Goal: Task Accomplishment & Management: Manage account settings

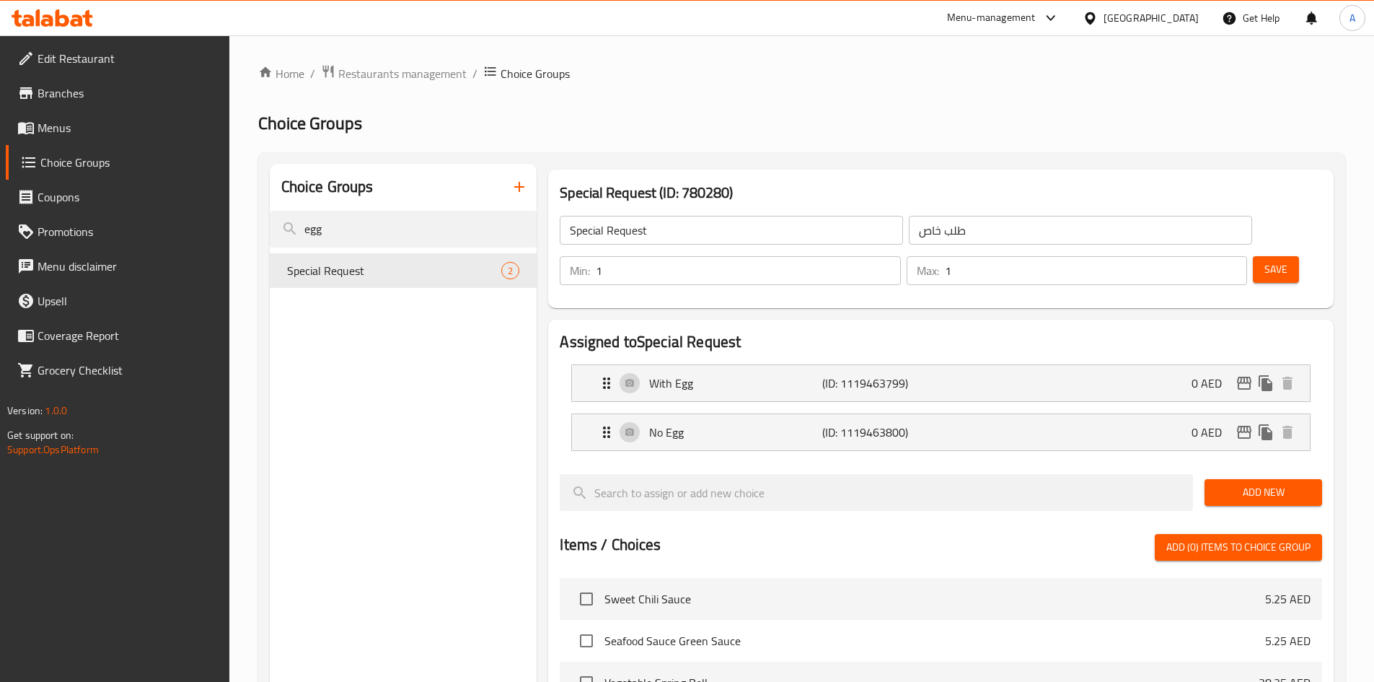
scroll to position [418, 0]
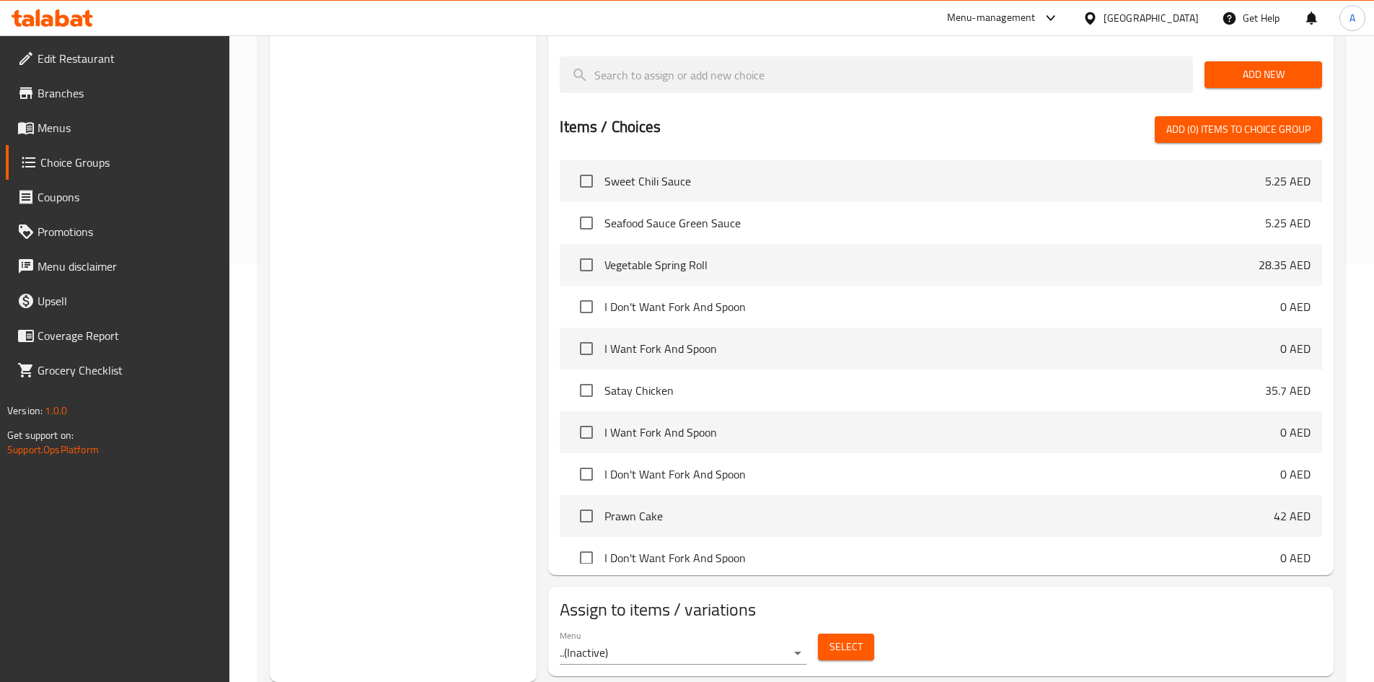
click at [1130, 15] on div "[GEOGRAPHIC_DATA]" at bounding box center [1151, 18] width 95 height 16
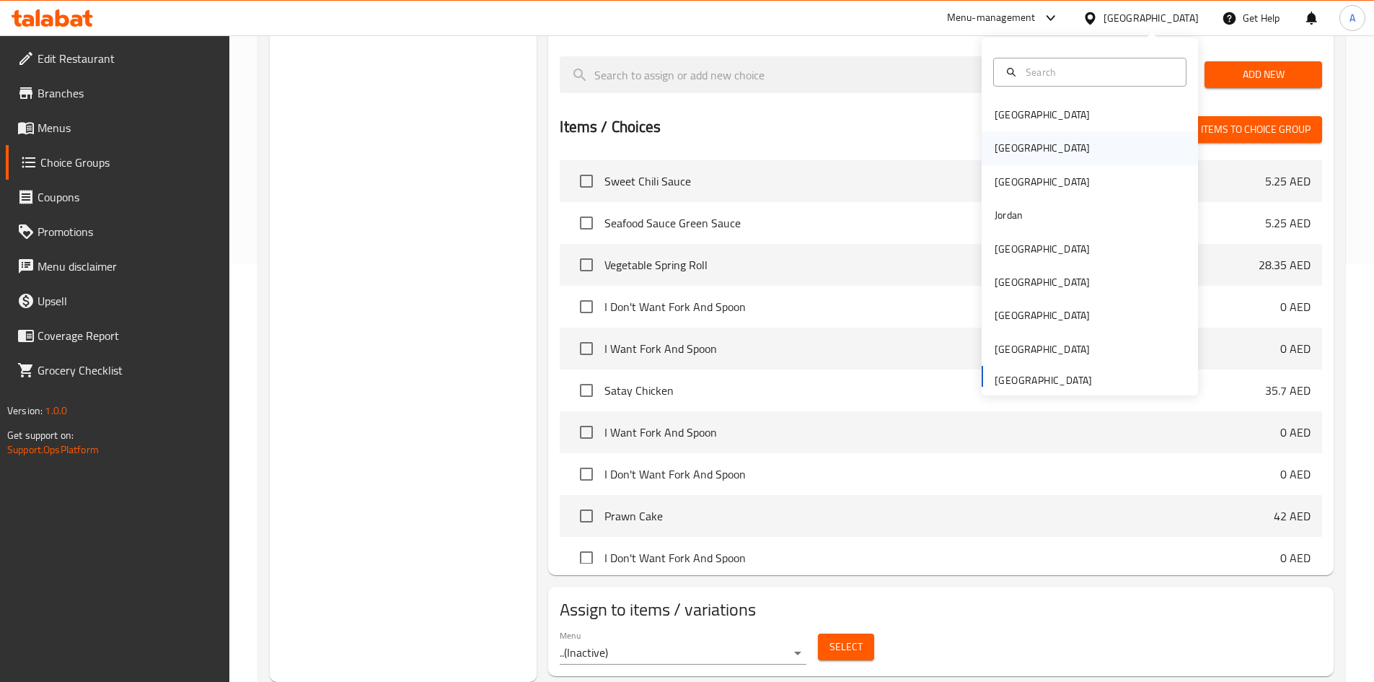
click at [1060, 146] on div "[GEOGRAPHIC_DATA]" at bounding box center [1090, 147] width 216 height 33
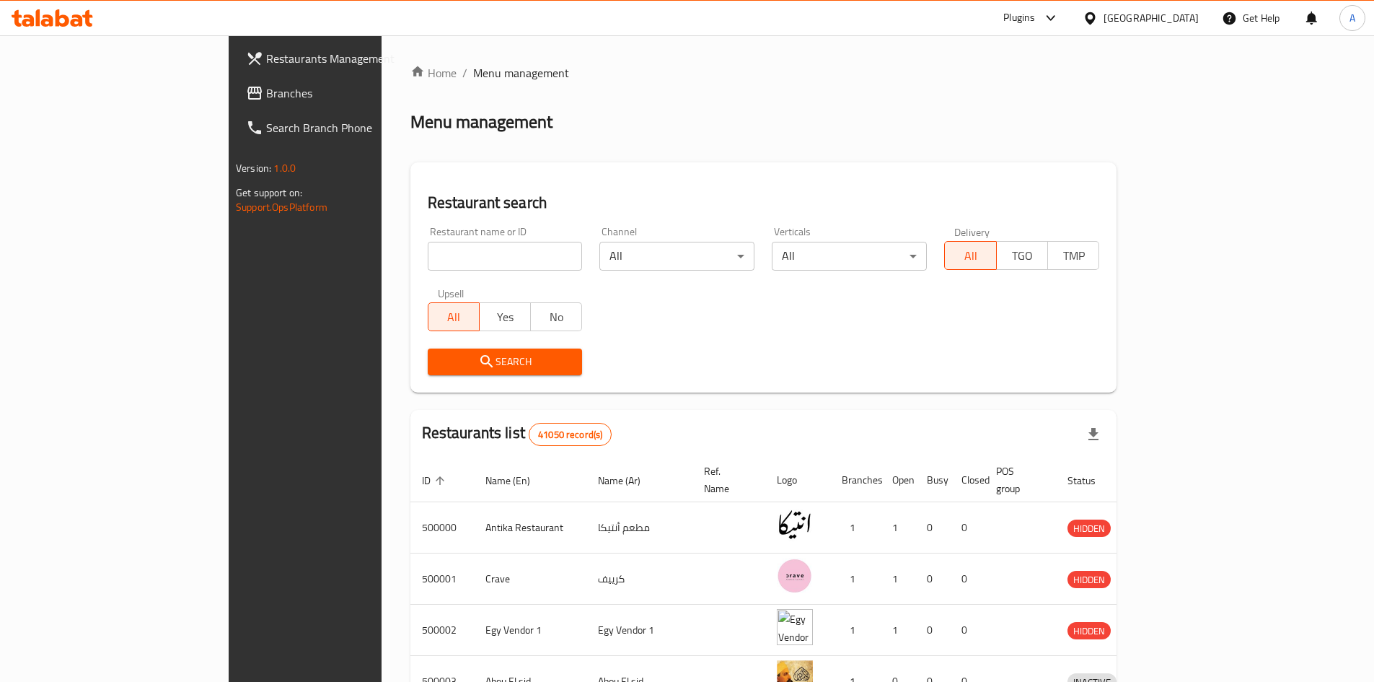
click at [229, 101] on div "Restaurants Management Branches Search Branch Phone Version: 1.0.0 Get support …" at bounding box center [688, 563] width 918 height 1057
click at [266, 100] on span "Branches" at bounding box center [356, 92] width 180 height 17
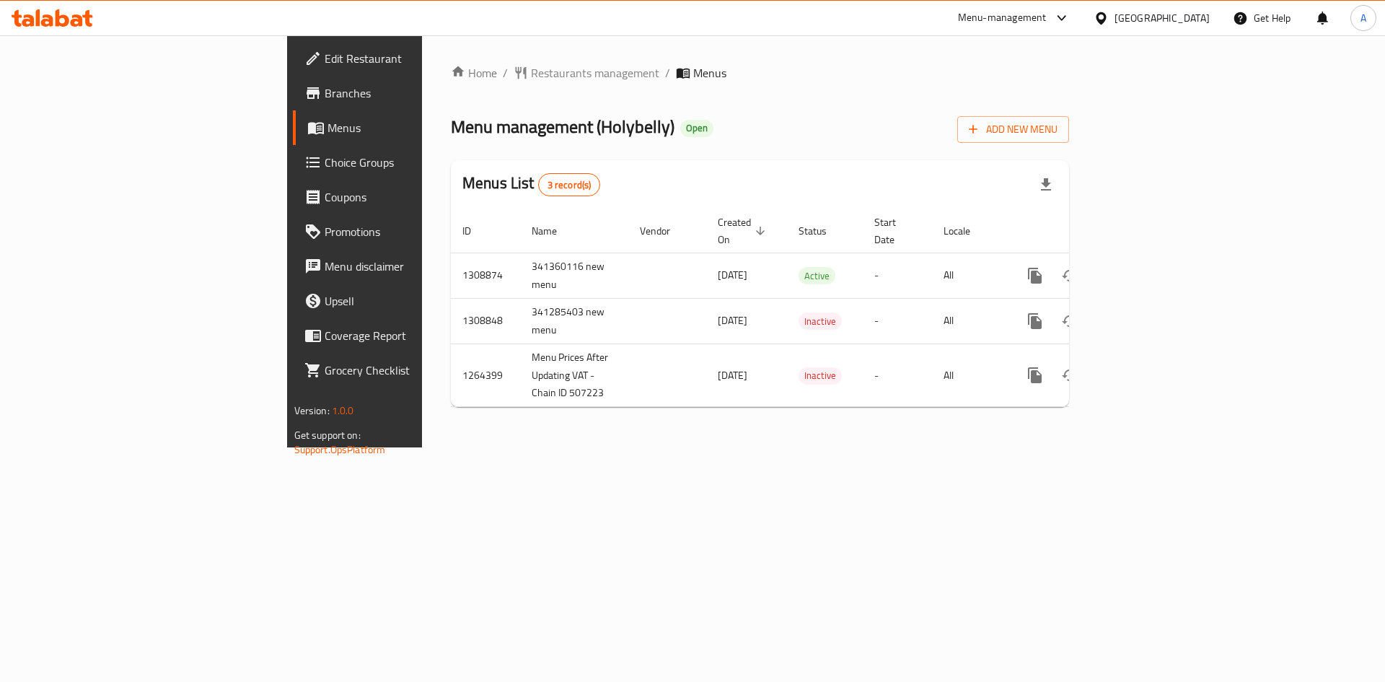
click at [325, 159] on span "Choice Groups" at bounding box center [416, 162] width 182 height 17
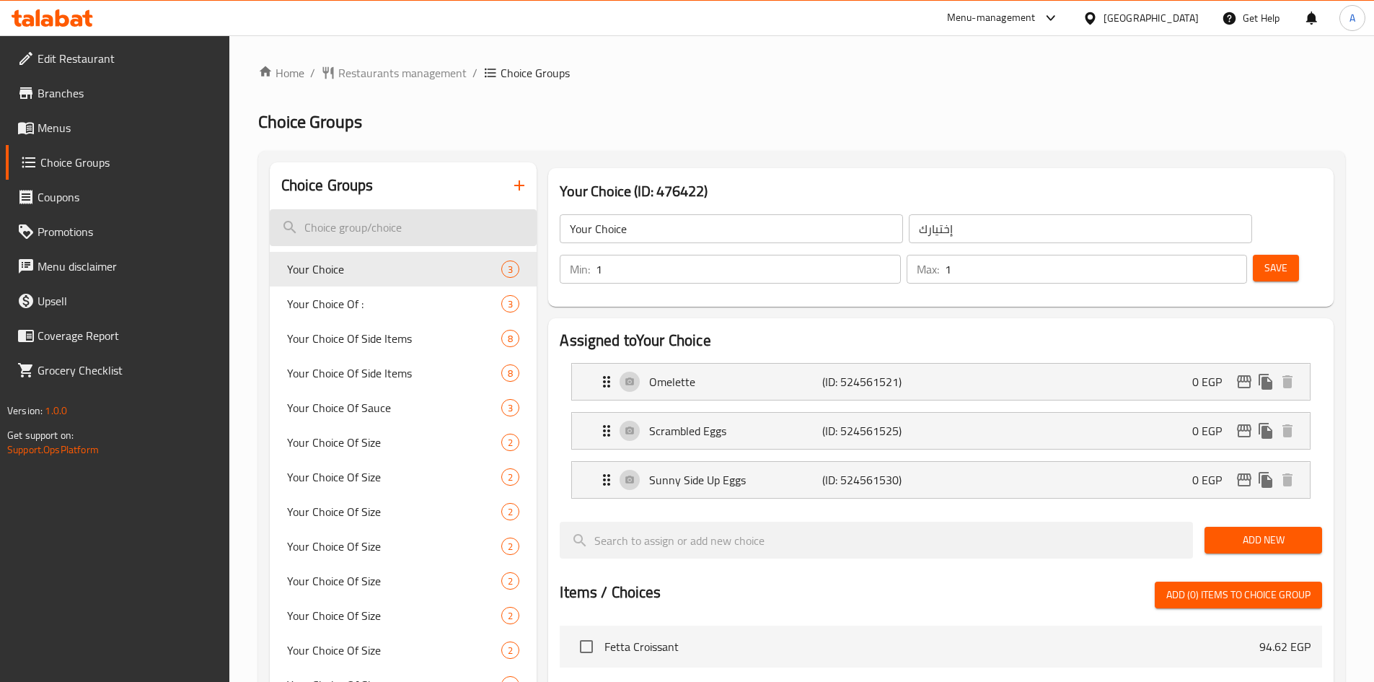
click at [405, 226] on input "search" at bounding box center [404, 227] width 268 height 37
paste input "خضار سوتيه"
type input "خضار سوتيه"
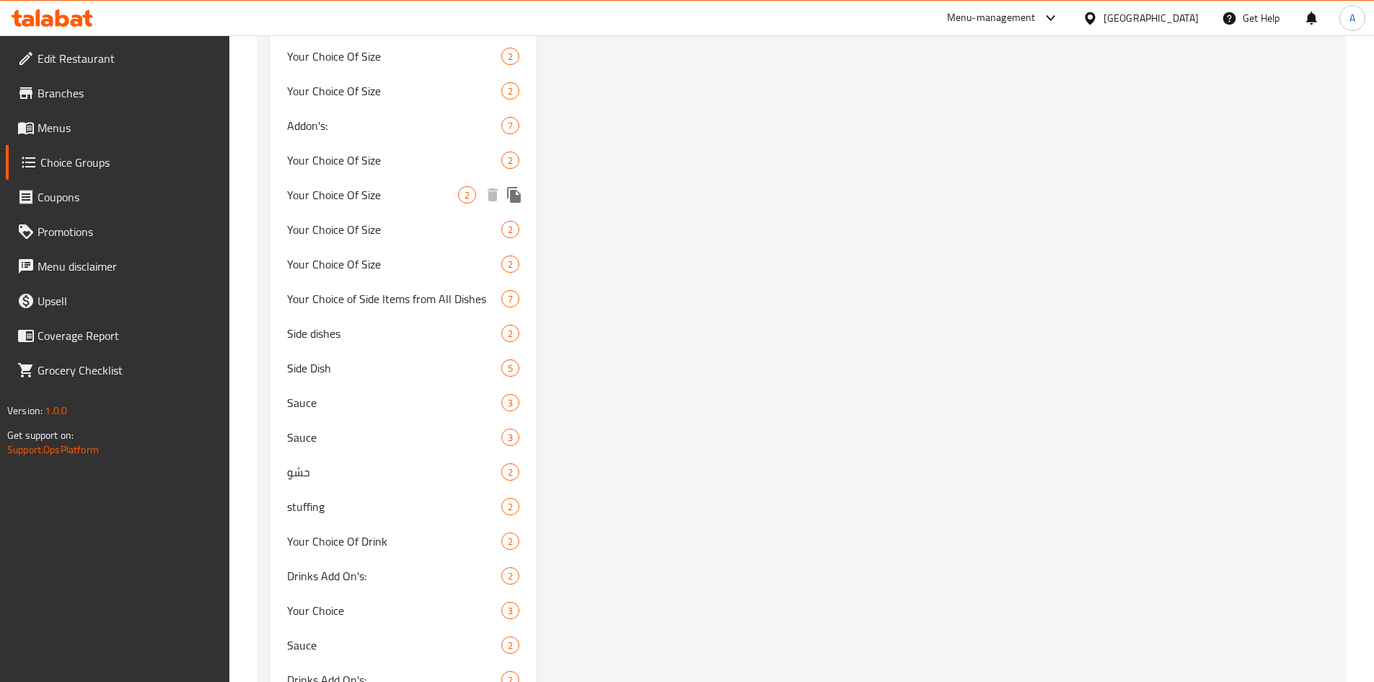
scroll to position [1587, 0]
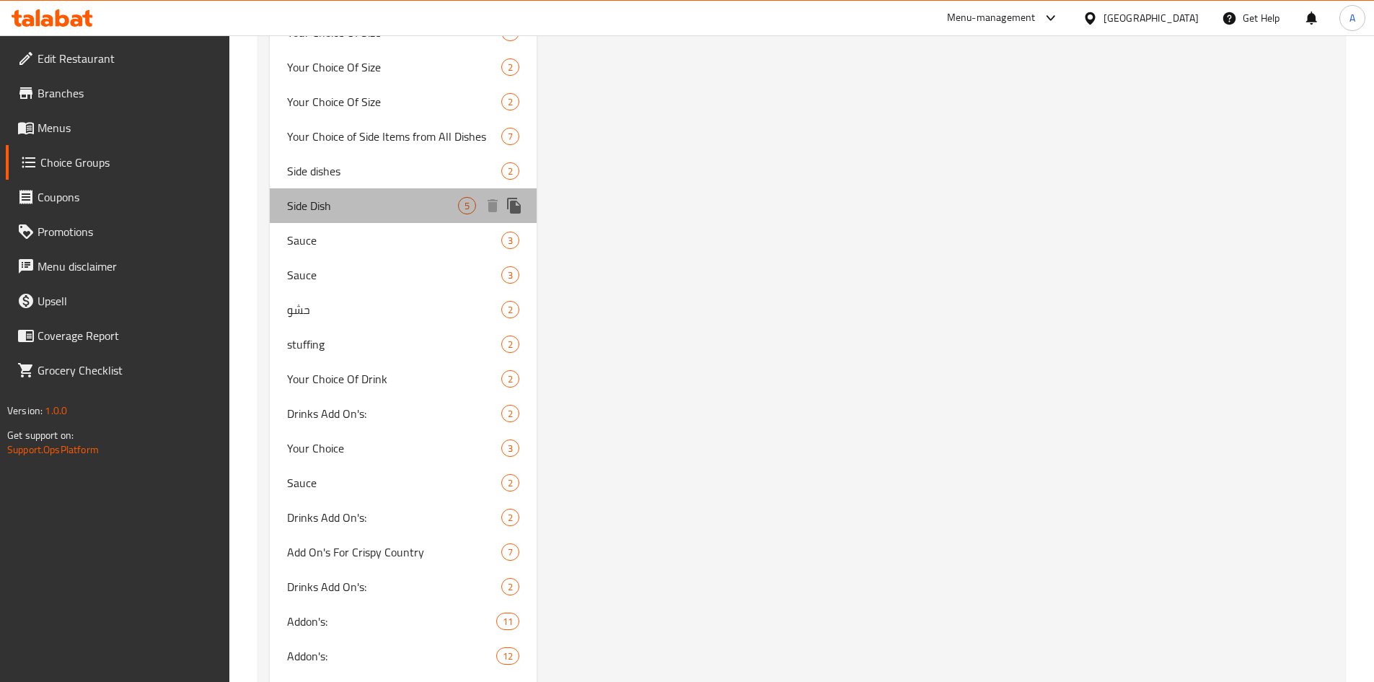
drag, startPoint x: 356, startPoint y: 202, endPoint x: 1130, endPoint y: 375, distance: 793.1
click at [356, 201] on span "Side Dish" at bounding box center [373, 205] width 172 height 17
type input "Side Dish"
type input "طبق جانبي"
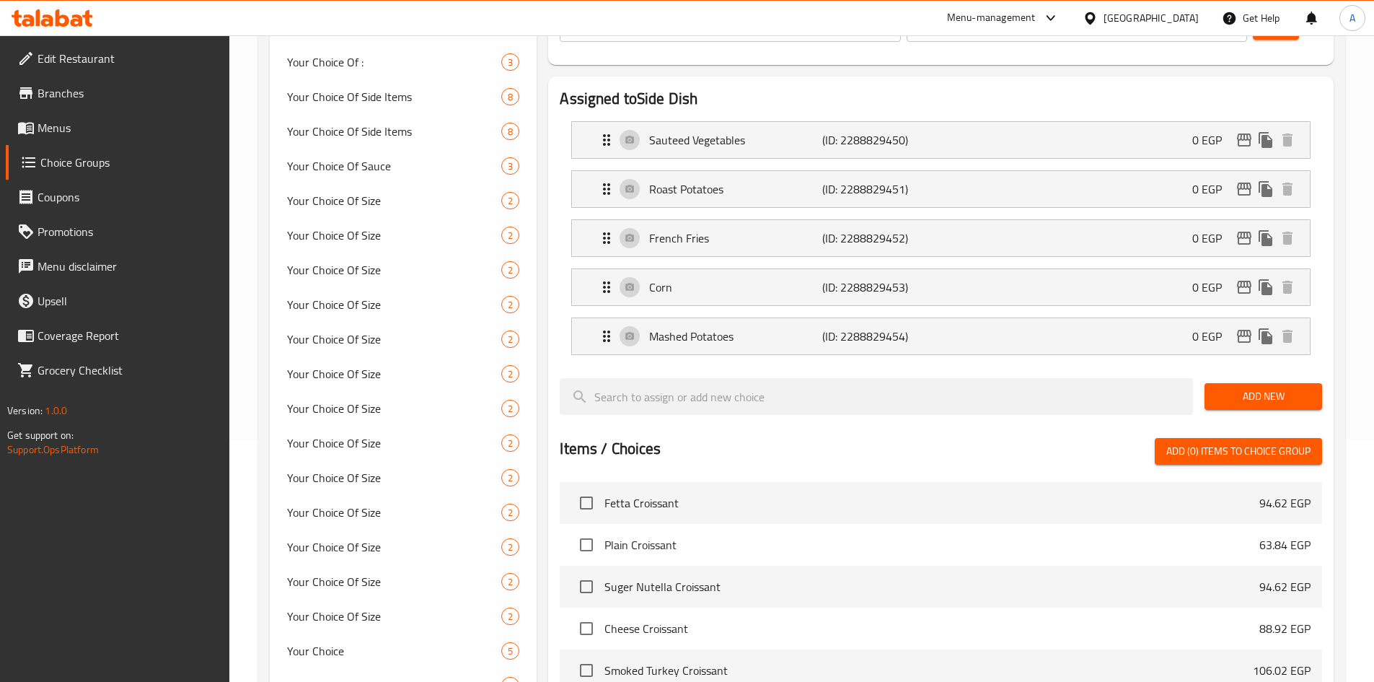
scroll to position [72, 0]
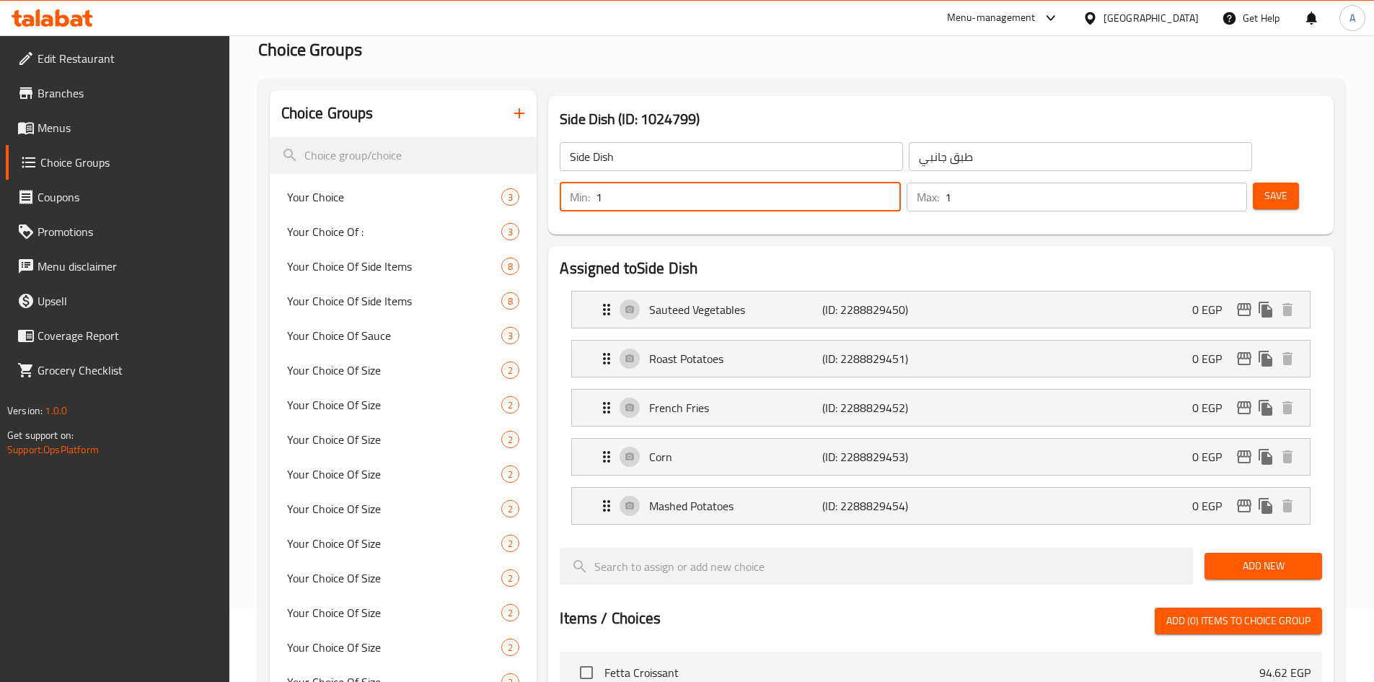
type input "1"
click at [900, 182] on input "1" at bounding box center [748, 196] width 304 height 29
click at [1253, 182] on button "Save" at bounding box center [1276, 195] width 46 height 27
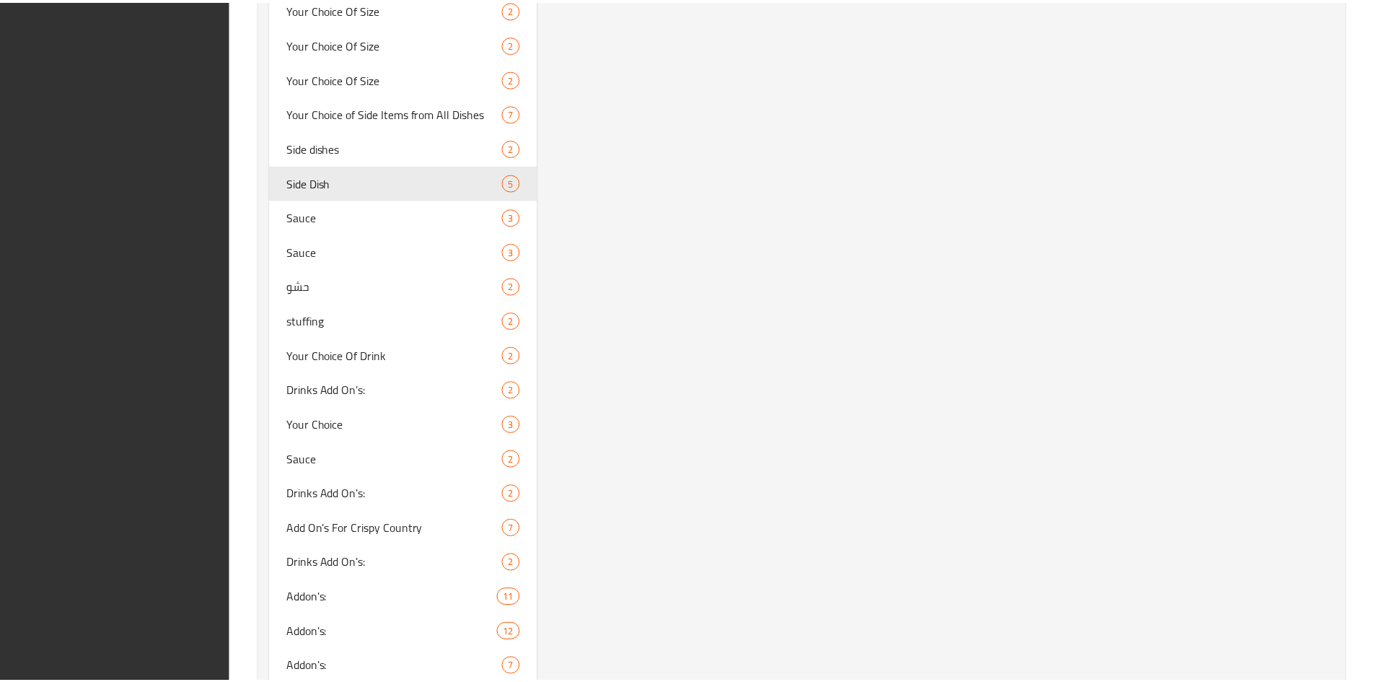
scroll to position [1901, 0]
